Goal: Task Accomplishment & Management: Complete application form

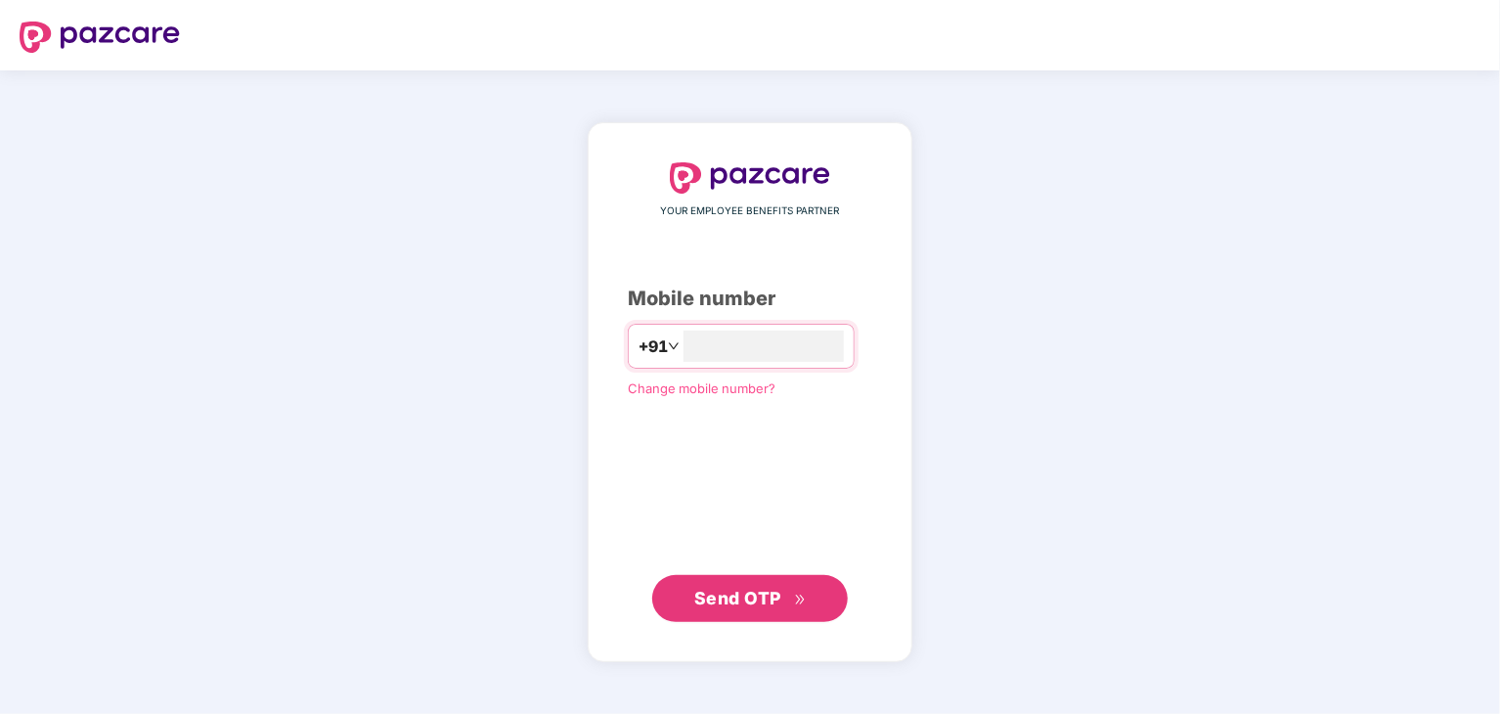
type input "**********"
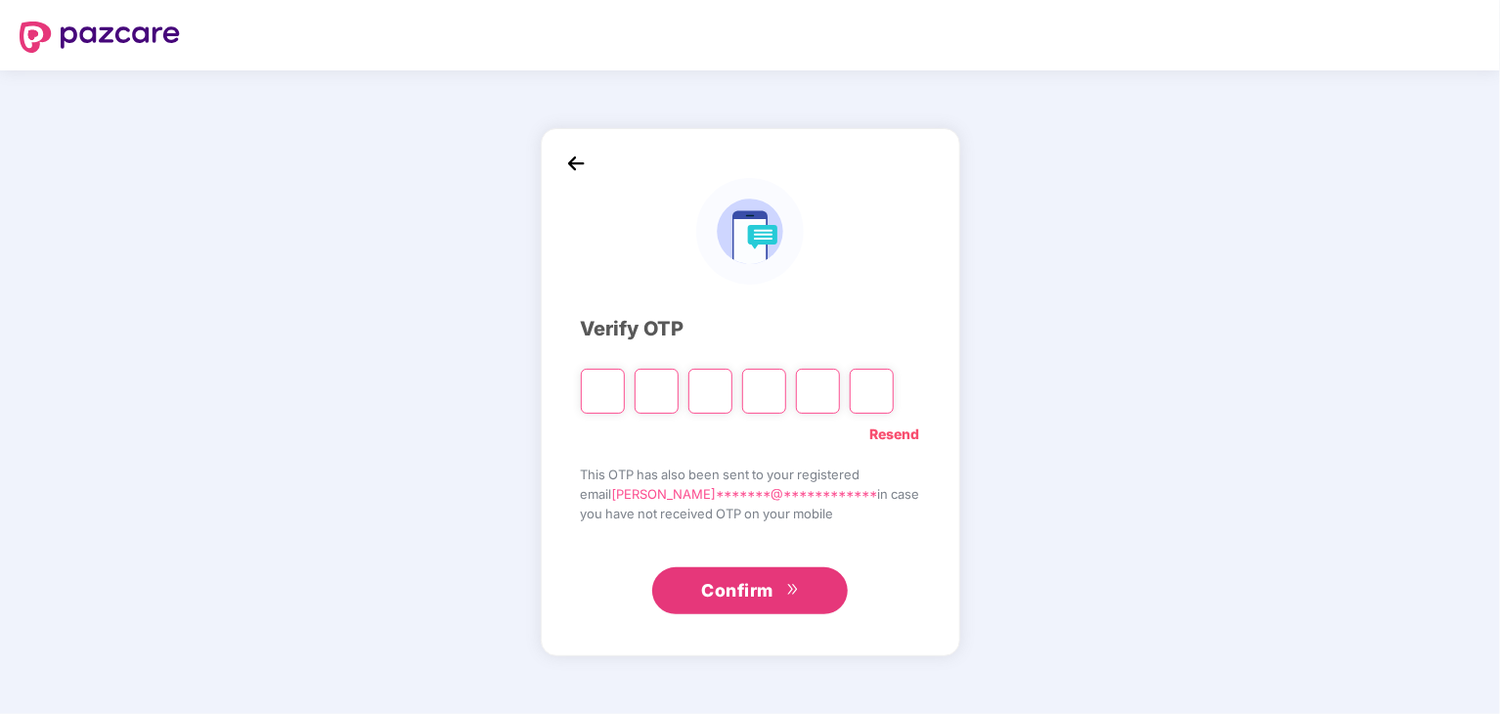
type input "*"
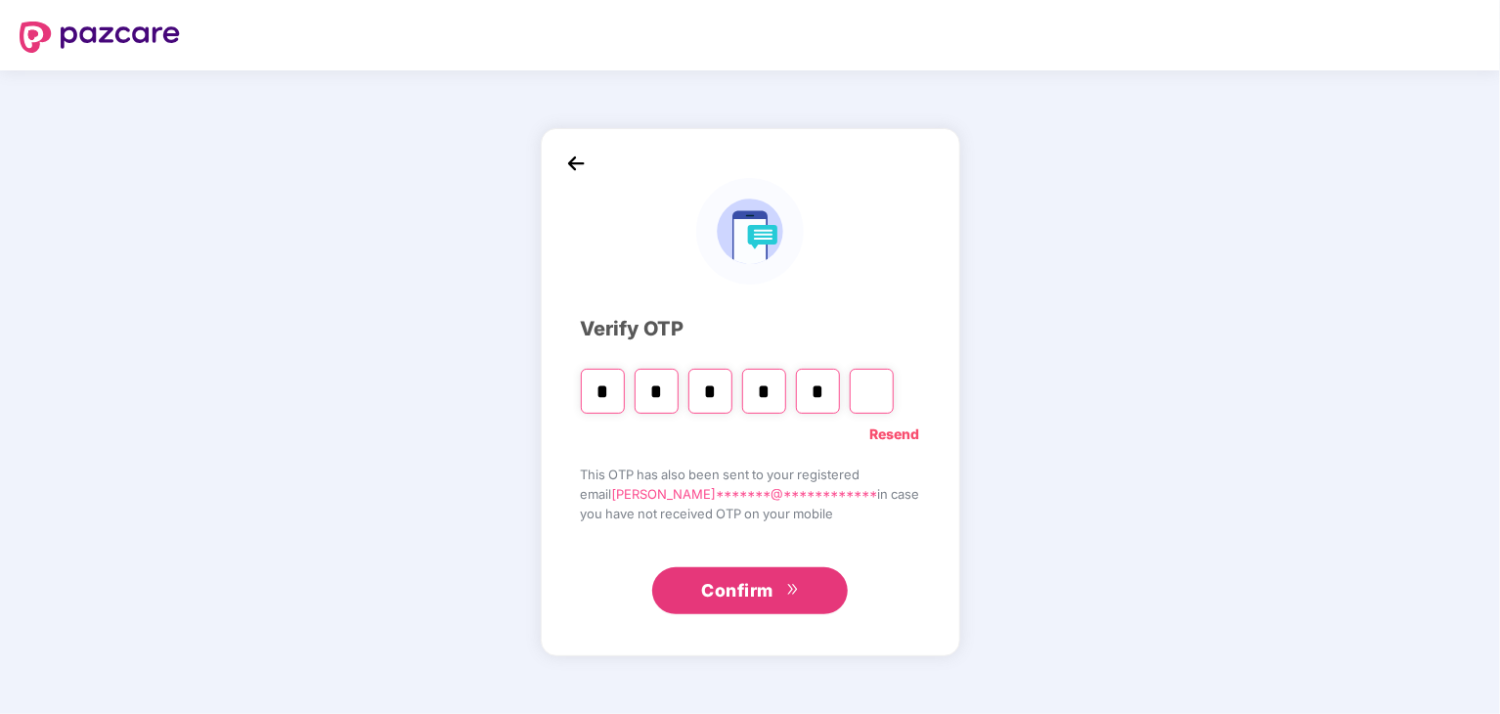
type input "*"
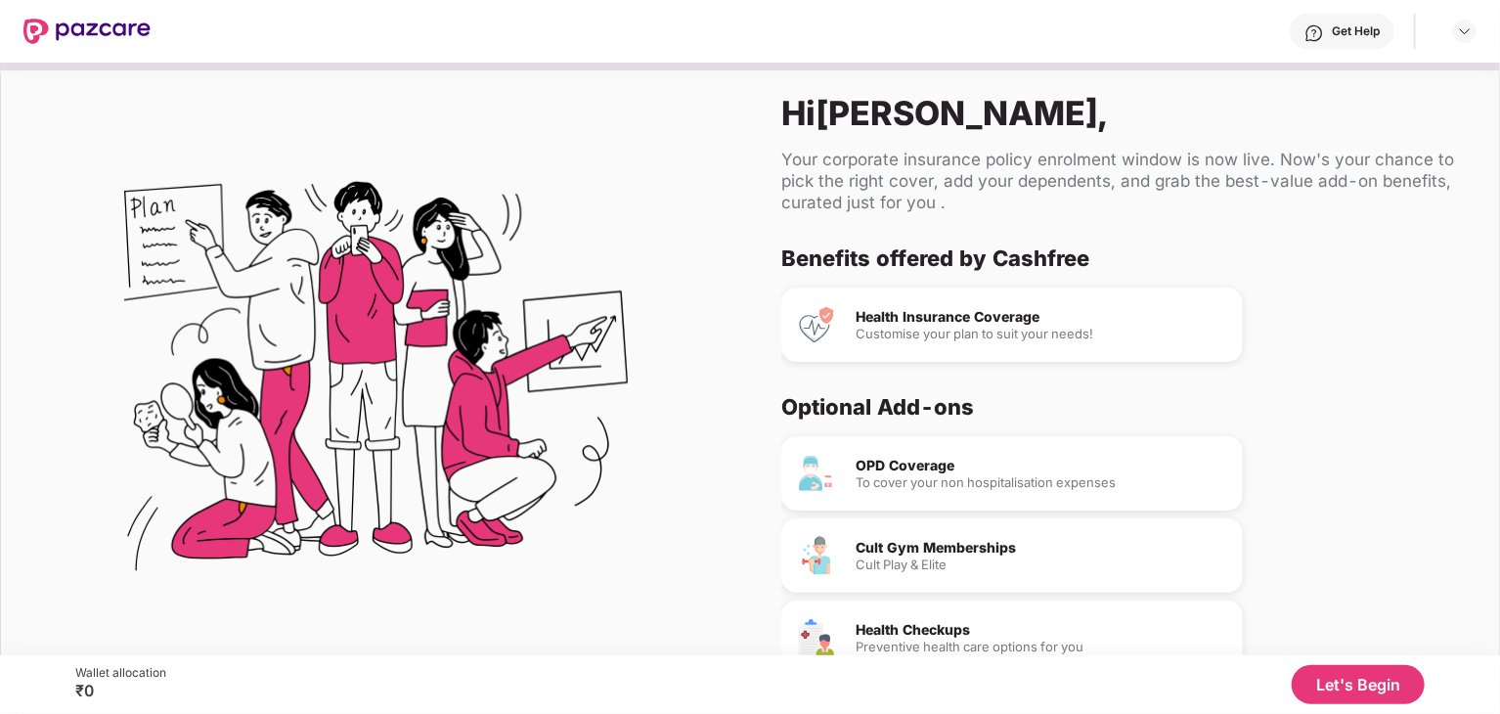
scroll to position [49, 0]
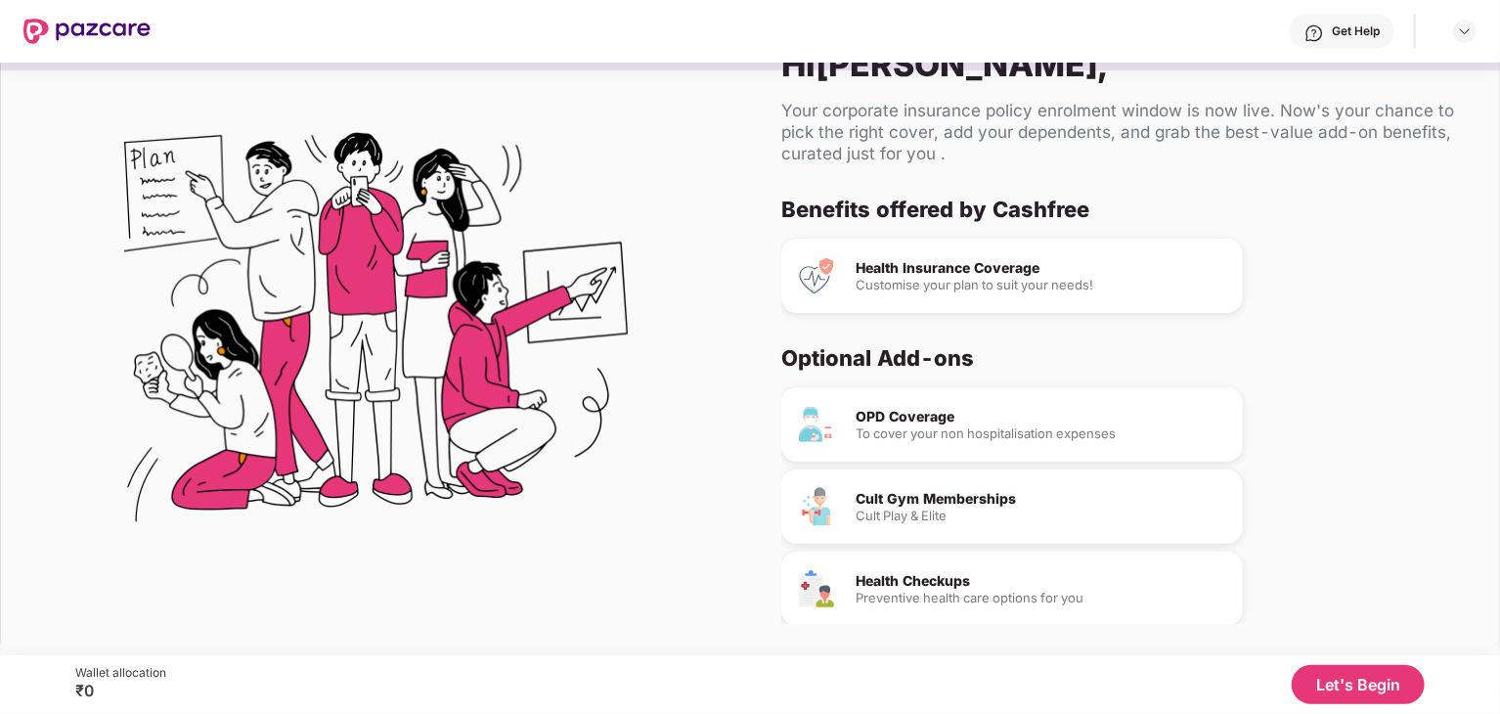
click at [1350, 679] on button "Let's Begin" at bounding box center [1358, 684] width 133 height 39
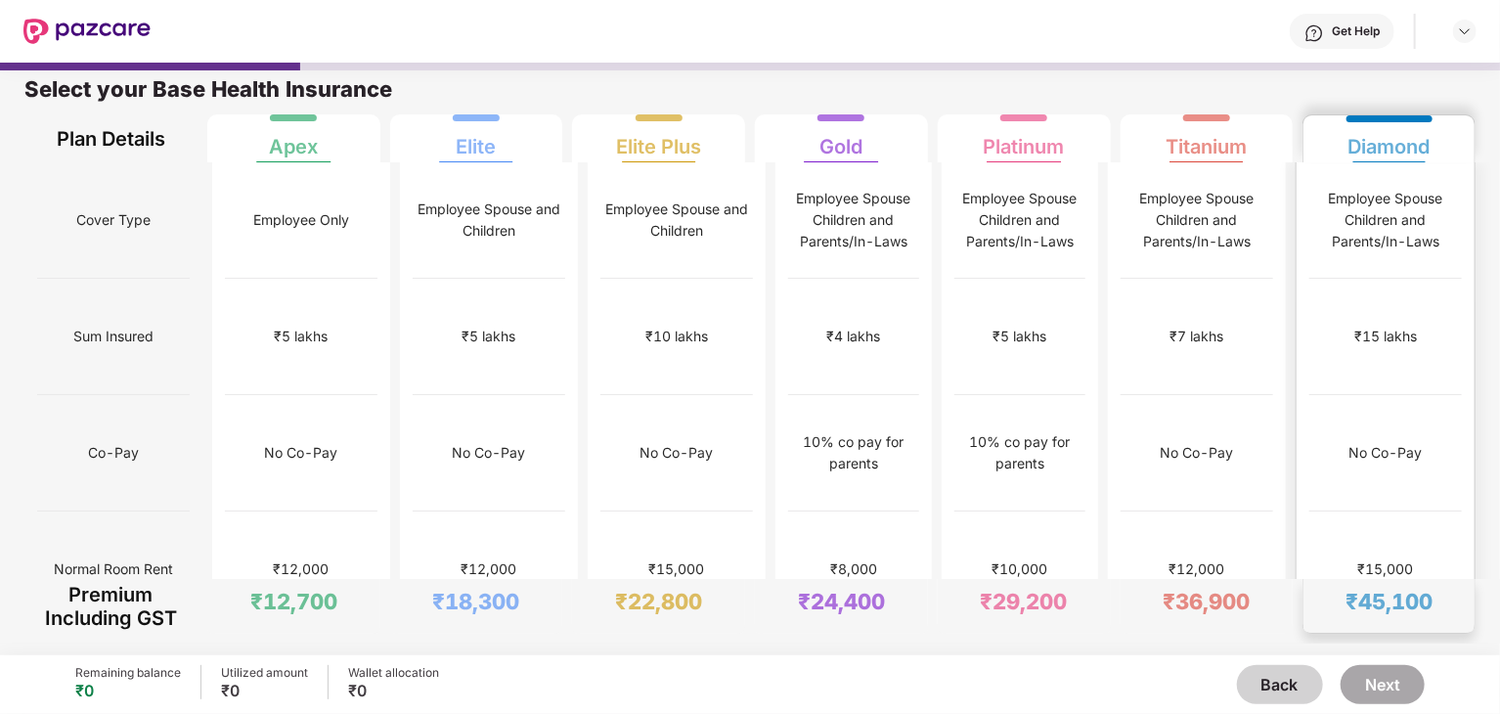
click at [1386, 628] on div "No limit" at bounding box center [1386, 686] width 153 height 116
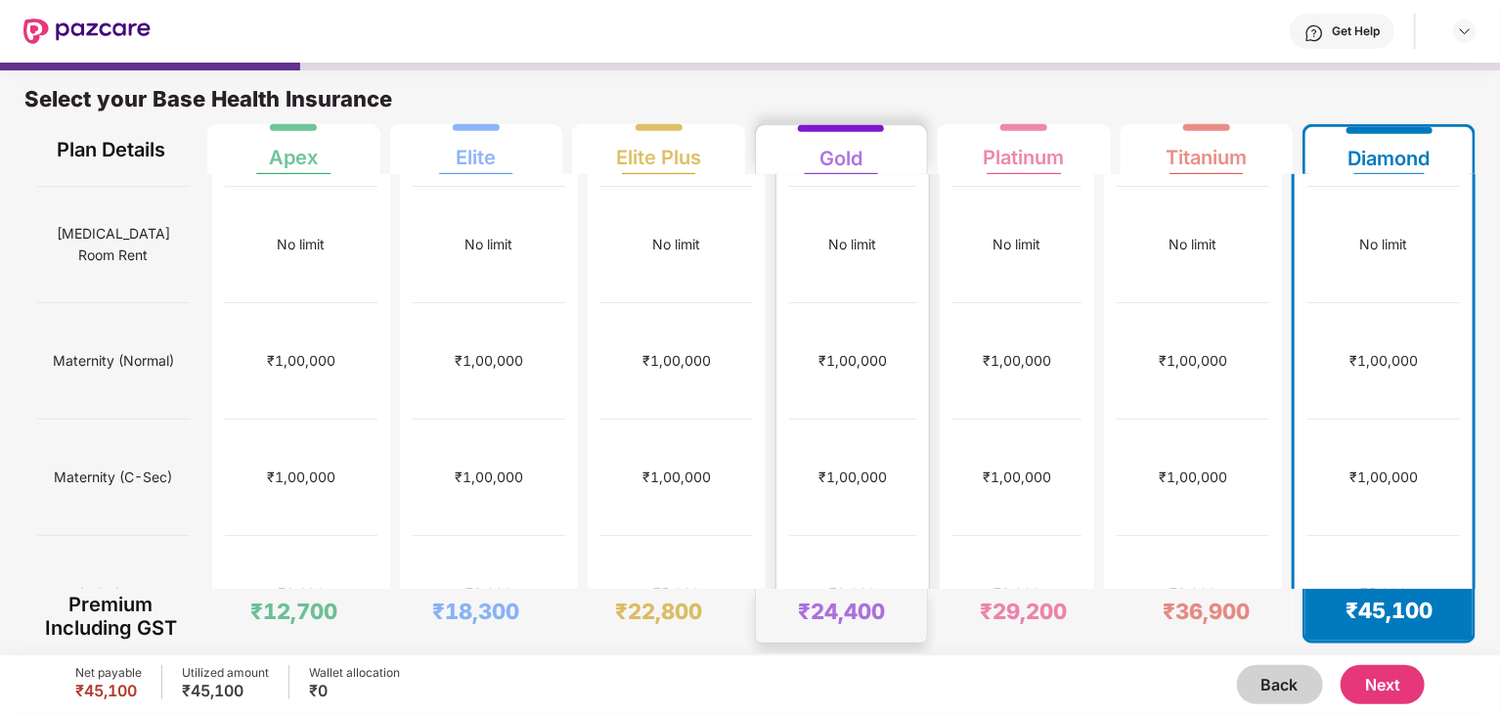
scroll to position [0, 0]
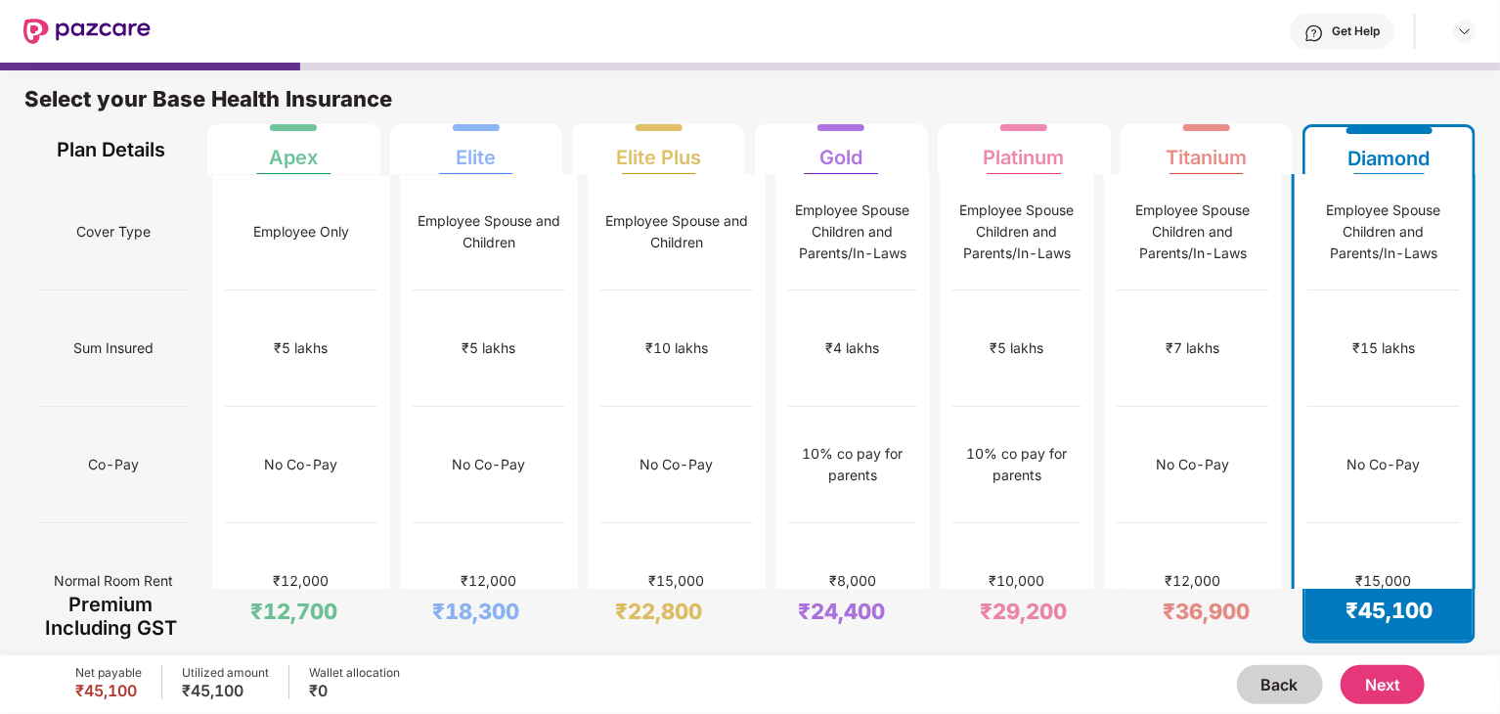
click at [92, 24] on img at bounding box center [86, 31] width 127 height 25
click at [1293, 679] on button "Back" at bounding box center [1280, 684] width 86 height 39
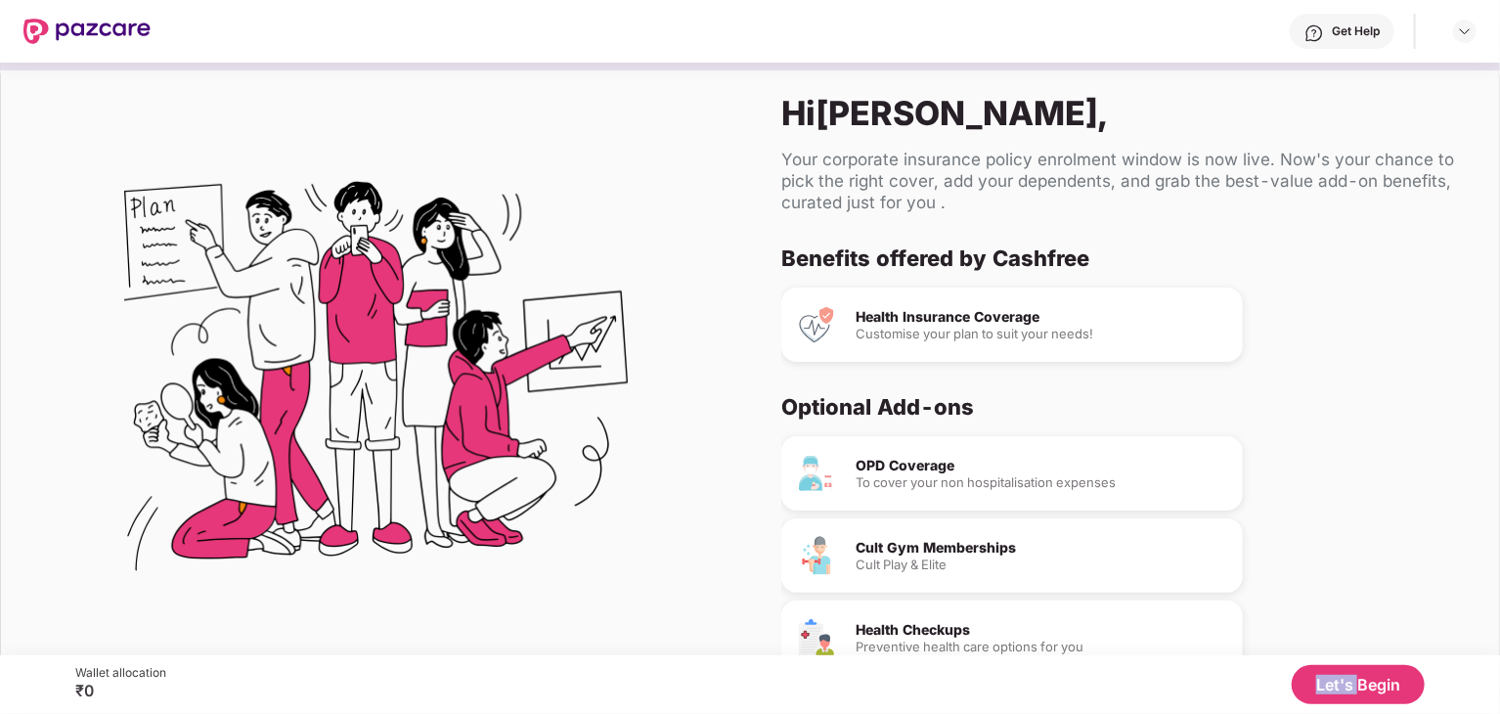
click at [1293, 679] on div "Let's Begin" at bounding box center [796, 684] width 1260 height 39
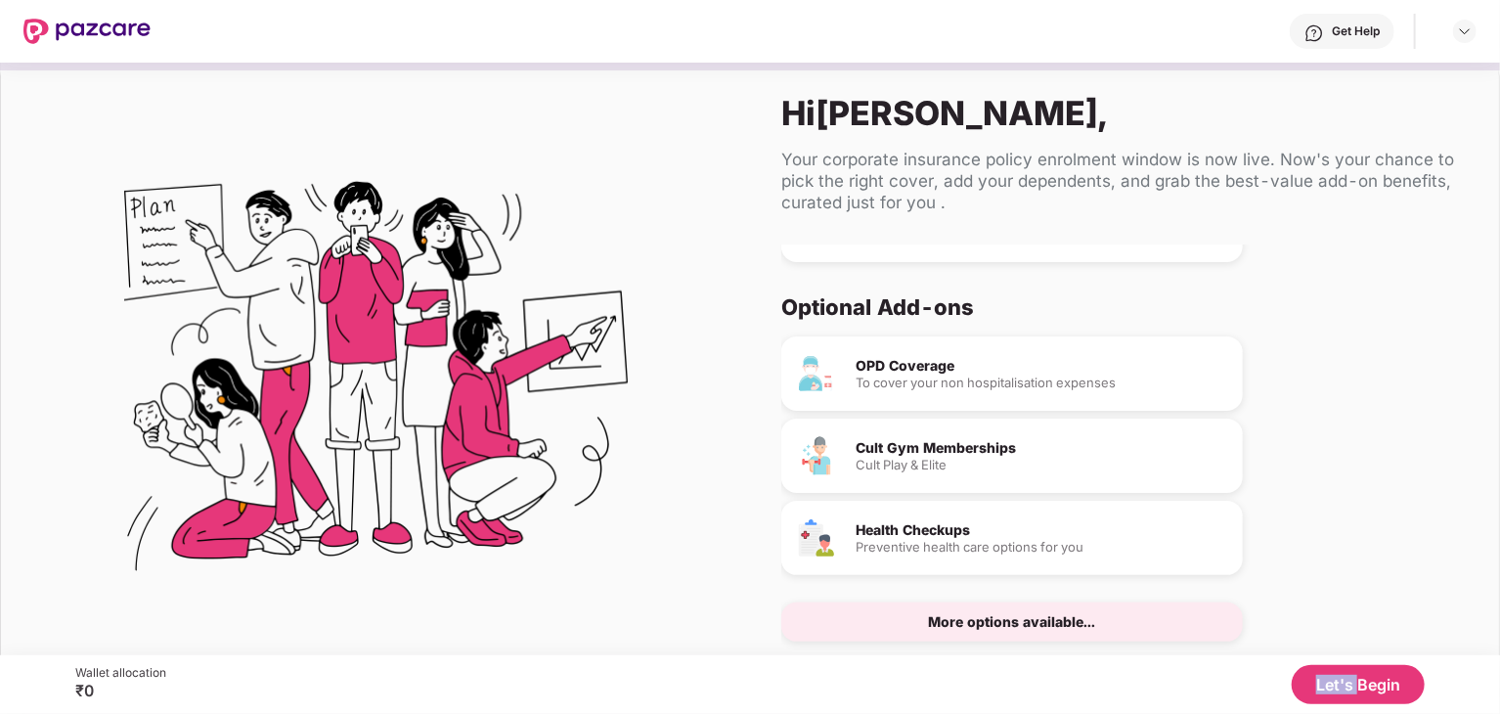
scroll to position [99, 0]
click at [1428, 488] on div "OPD Coverage To cover your non hospitalisation expenses Cult Gym Memberships Cu…" at bounding box center [1116, 489] width 671 height 305
click at [1472, 22] on div at bounding box center [1464, 31] width 23 height 23
click at [1385, 67] on div "Logout" at bounding box center [1373, 78] width 254 height 38
